Goal: Task Accomplishment & Management: Manage account settings

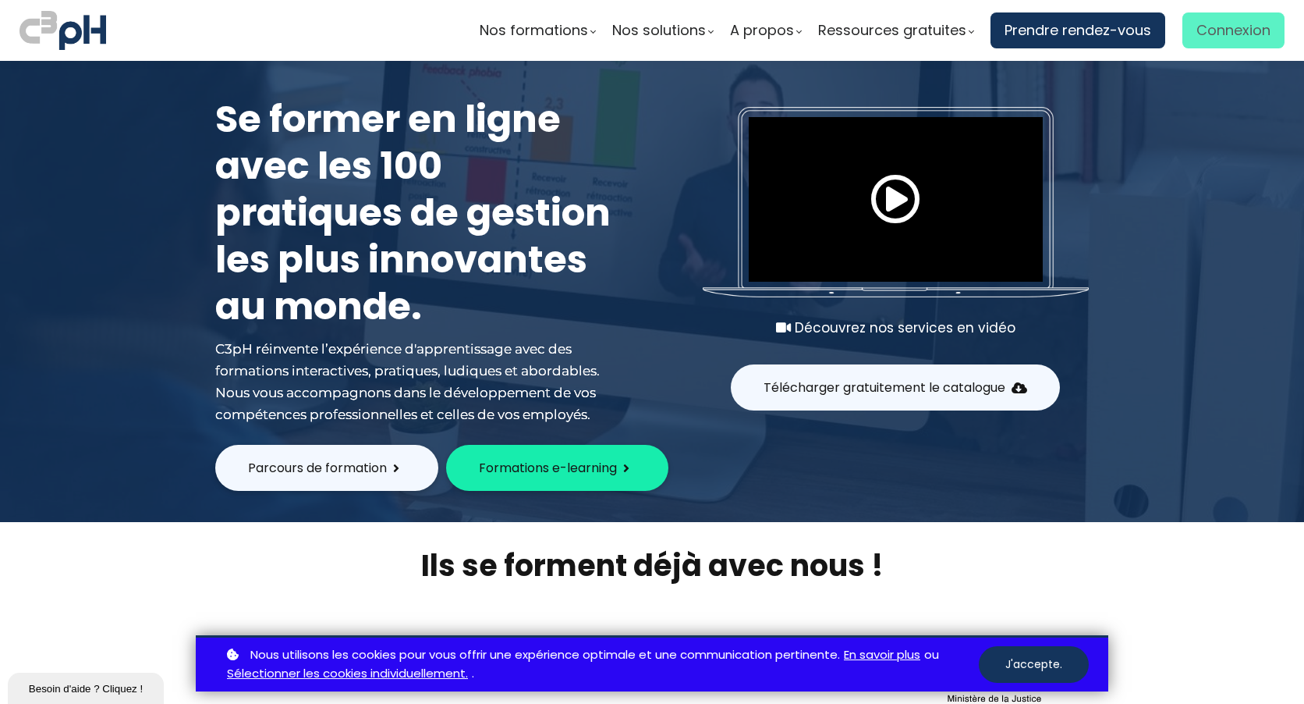
click at [1212, 38] on span "Connexion" at bounding box center [1234, 30] width 74 height 23
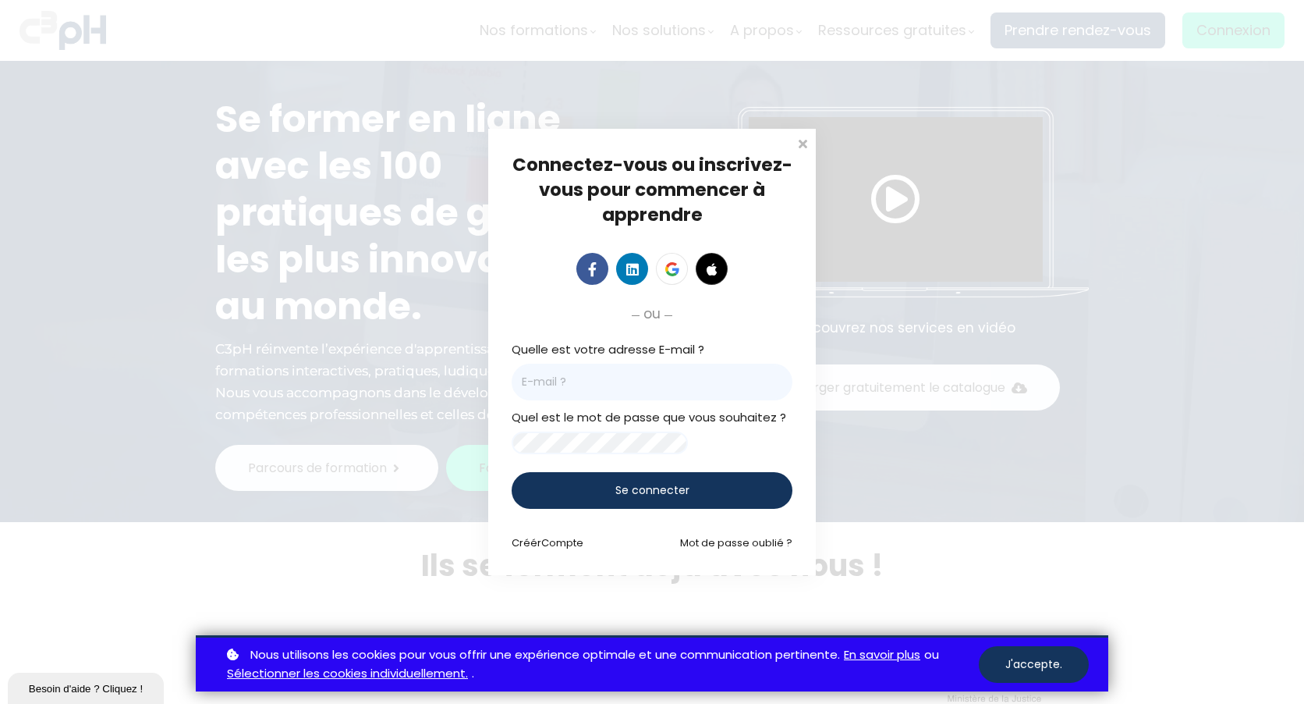
click at [594, 368] on input "email" at bounding box center [652, 382] width 281 height 37
click at [568, 378] on input "email" at bounding box center [652, 382] width 281 height 37
